Goal: Task Accomplishment & Management: Manage account settings

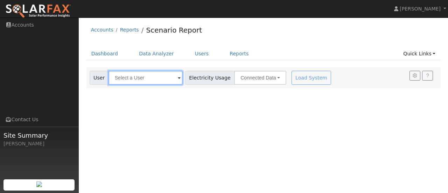
click at [172, 79] on input "text" at bounding box center [146, 78] width 74 height 14
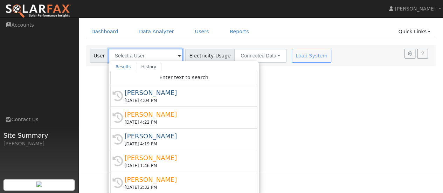
scroll to position [23, 0]
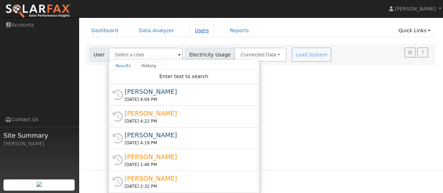
click at [193, 32] on link "Users" at bounding box center [202, 30] width 25 height 13
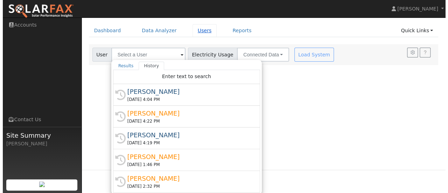
scroll to position [0, 0]
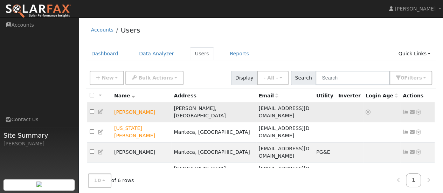
click at [417, 110] on icon at bounding box center [418, 112] width 6 height 5
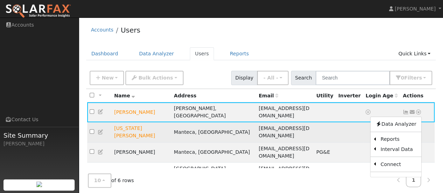
click at [433, 127] on td "Send Email... Data Analyzer Reports Scenario Health Check Energy Audit Account …" at bounding box center [417, 132] width 35 height 20
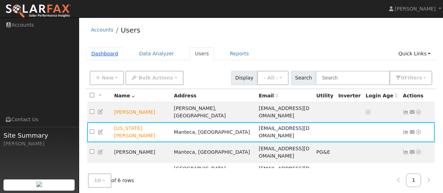
click at [107, 56] on link "Dashboard" at bounding box center [104, 53] width 37 height 13
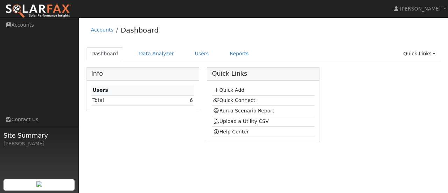
click at [233, 133] on link "Help Center" at bounding box center [231, 132] width 36 height 6
click at [100, 102] on td "Total" at bounding box center [128, 100] width 74 height 10
click at [152, 54] on link "Data Analyzer" at bounding box center [157, 53] width 46 height 13
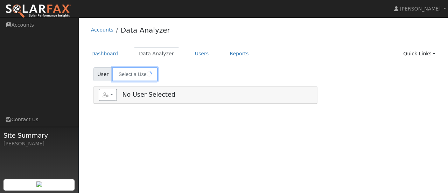
type input "[PERSON_NAME]"
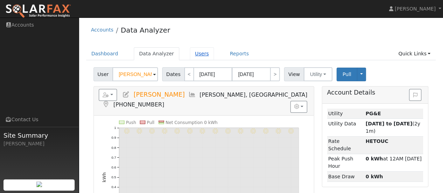
click at [193, 55] on link "Users" at bounding box center [202, 53] width 25 height 13
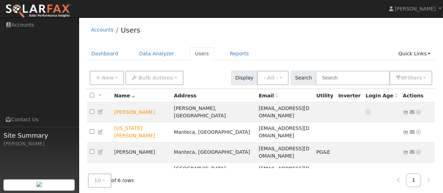
click at [90, 189] on input "checkbox" at bounding box center [92, 191] width 5 height 5
checkbox input "true"
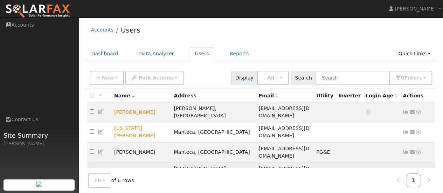
click at [90, 169] on input "checkbox" at bounding box center [92, 171] width 5 height 5
checkbox input "true"
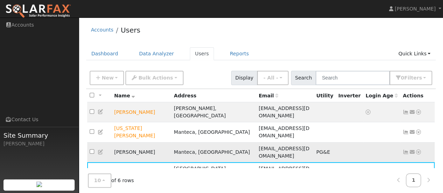
click at [91, 149] on input "checkbox" at bounding box center [92, 151] width 5 height 5
checkbox input "true"
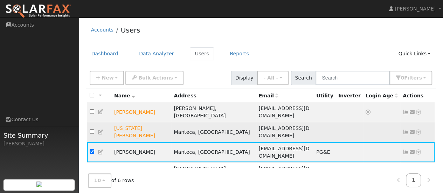
click at [91, 129] on input "checkbox" at bounding box center [92, 131] width 5 height 5
checkbox input "true"
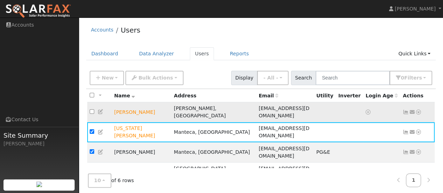
click at [90, 109] on input "checkbox" at bounding box center [92, 111] width 5 height 5
checkbox input "true"
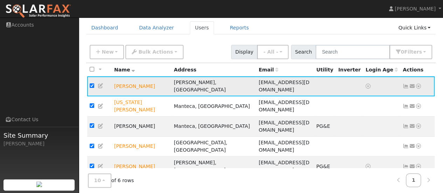
scroll to position [27, 0]
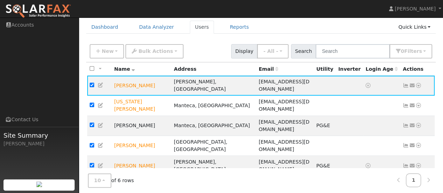
click at [90, 183] on input "checkbox" at bounding box center [92, 185] width 5 height 5
checkbox input "true"
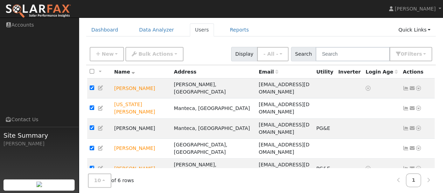
scroll to position [24, 0]
click at [418, 186] on icon at bounding box center [418, 188] width 6 height 5
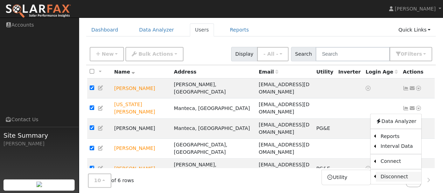
click at [396, 172] on link "Disconnect" at bounding box center [398, 177] width 46 height 10
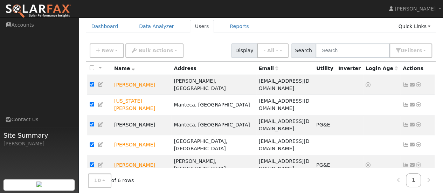
scroll to position [32, 0]
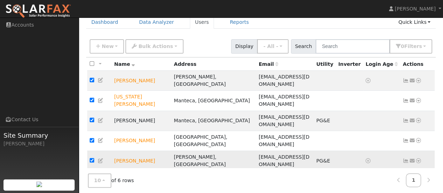
click at [419, 158] on icon at bounding box center [418, 160] width 6 height 5
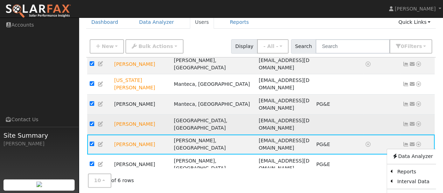
click at [417, 121] on icon at bounding box center [418, 123] width 6 height 5
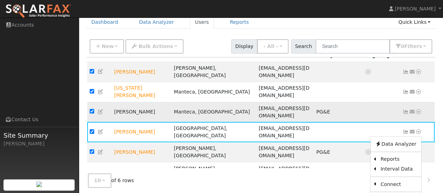
click at [415, 109] on icon at bounding box center [418, 111] width 6 height 5
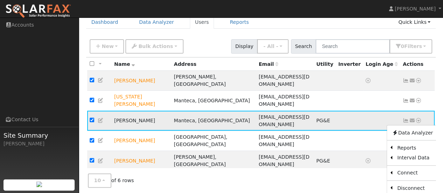
scroll to position [11, 0]
click at [408, 183] on link "Disconnect" at bounding box center [415, 188] width 46 height 10
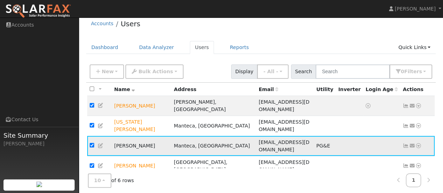
scroll to position [0, 0]
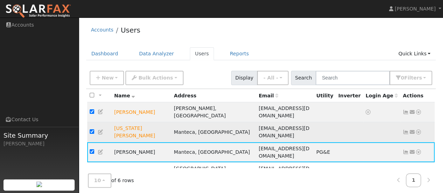
click at [418, 130] on icon at bounding box center [418, 132] width 6 height 5
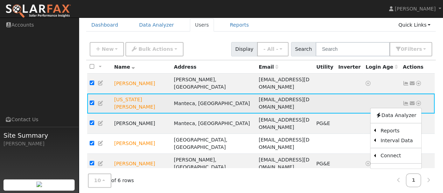
scroll to position [31, 0]
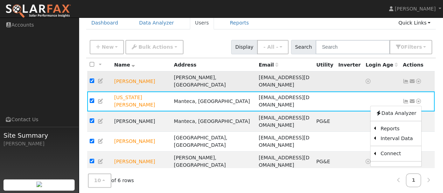
click at [418, 79] on icon at bounding box center [418, 81] width 6 height 5
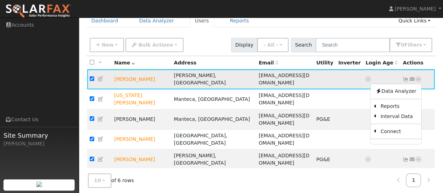
scroll to position [40, 0]
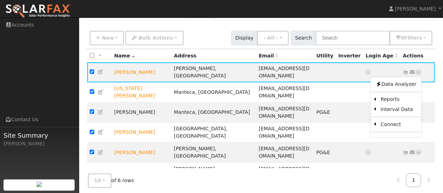
click at [348, 168] on div "10 10 25 50 100 of 6 rows 1" at bounding box center [261, 180] width 350 height 25
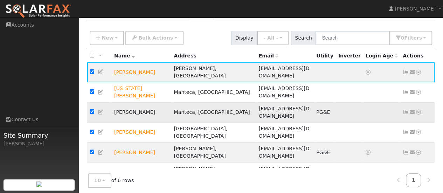
click at [417, 110] on icon at bounding box center [418, 112] width 6 height 5
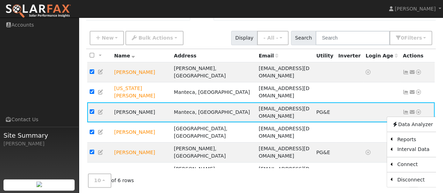
click at [366, 180] on div "10 10 25 50 100 of 6 rows 1" at bounding box center [261, 180] width 350 height 25
